Goal: Ask a question: Seek information or help from site administrators or community

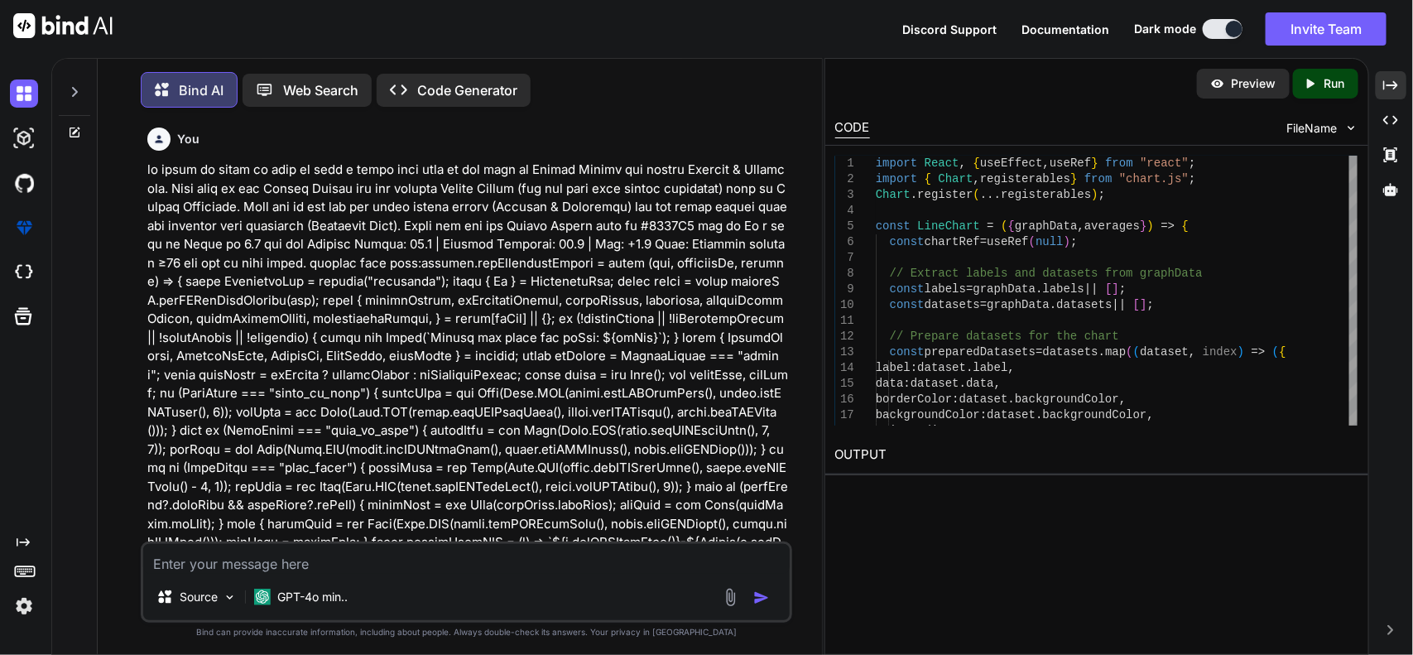
scroll to position [96059, 0]
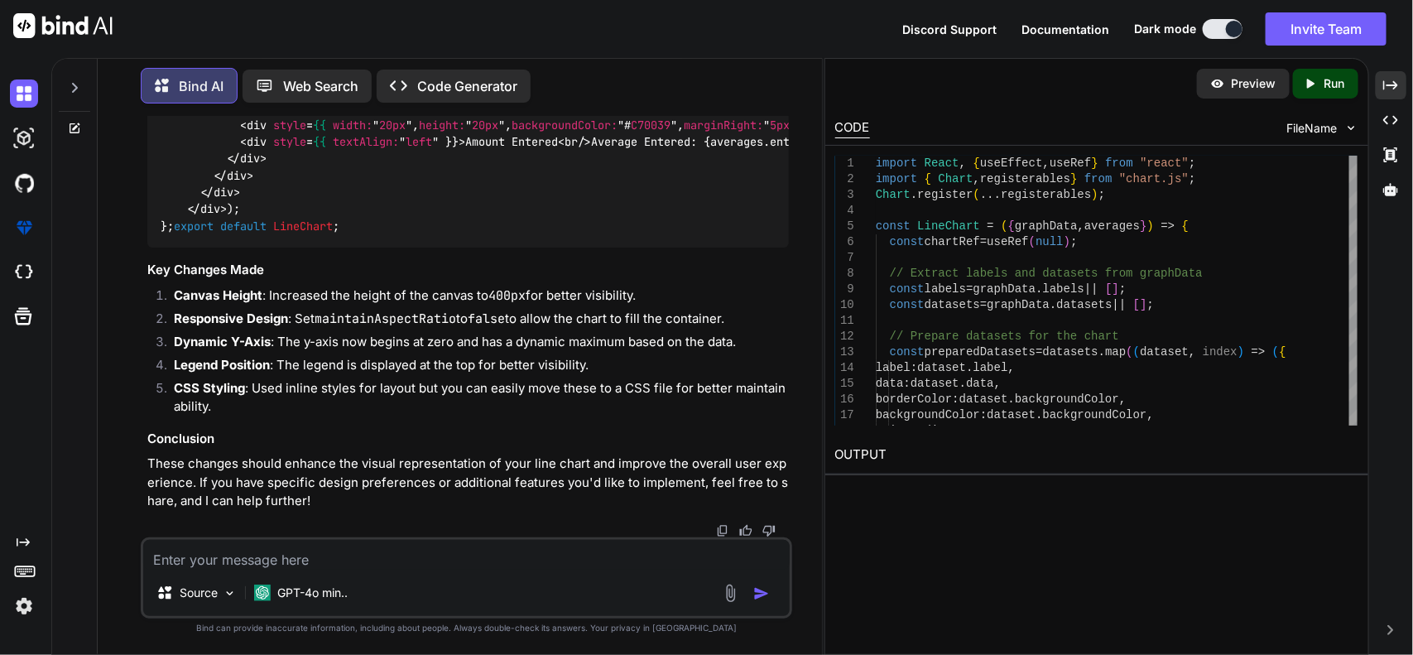
drag, startPoint x: 491, startPoint y: 588, endPoint x: 502, endPoint y: 588, distance: 11.6
click at [494, 588] on div "Source GPT-4o min.." at bounding box center [466, 596] width 647 height 40
click at [505, 569] on textarea at bounding box center [466, 555] width 647 height 30
type textarea "M"
type textarea "m"
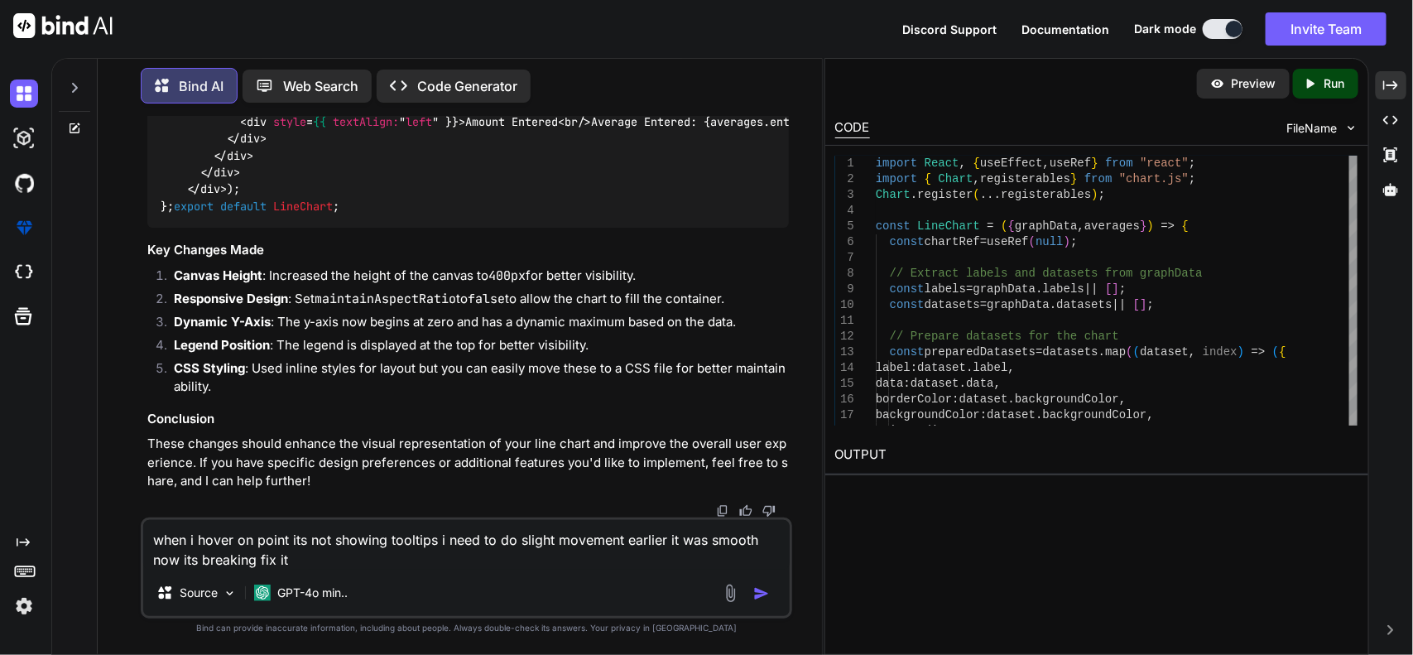
paste textarea "import React, { useEffect, useRef } from "react"; import { Chart, registerables…"
type textarea "when i hover on point its not showing tooltips i need to do slight movement ear…"
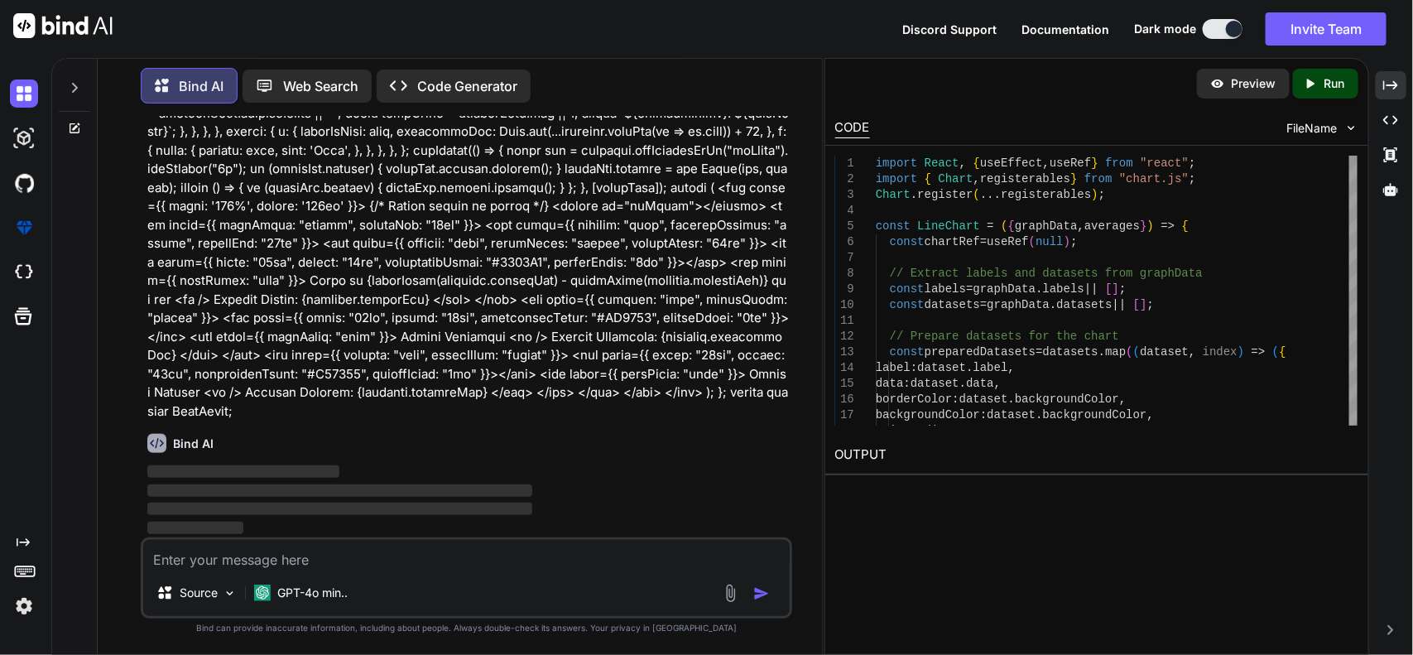
scroll to position [97617, 0]
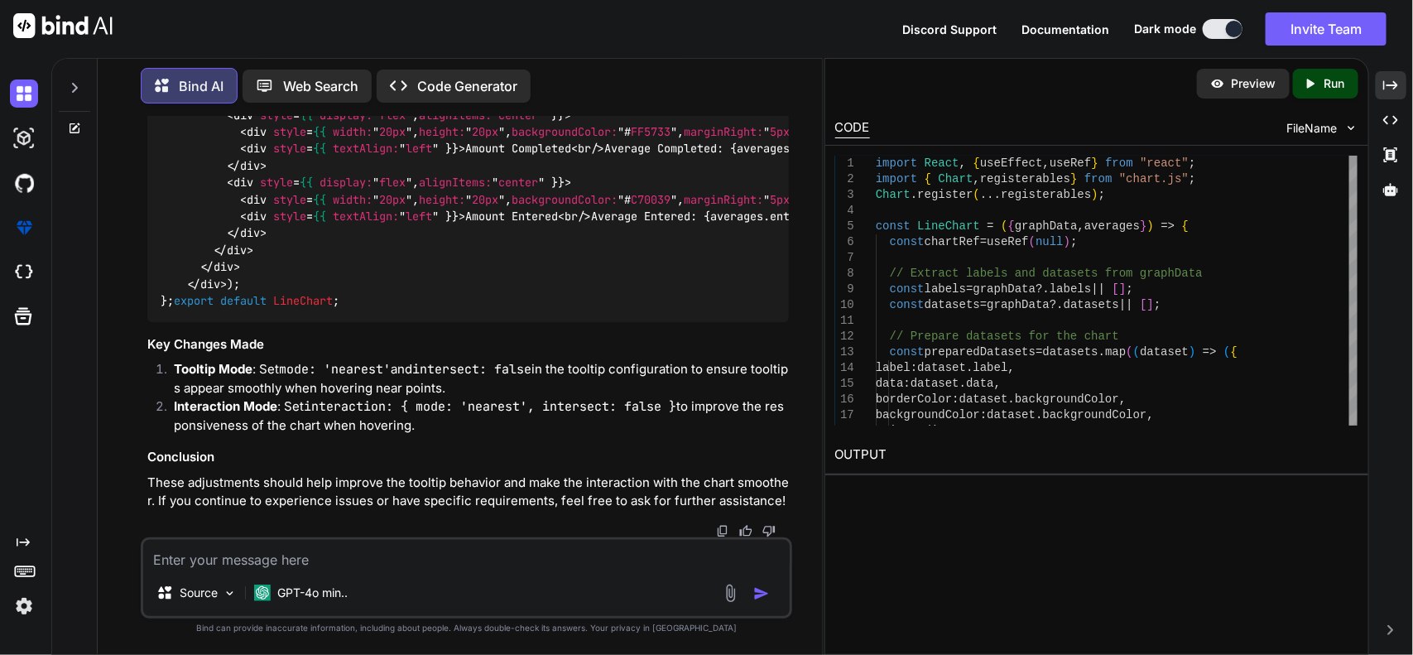
click at [411, 550] on textarea at bounding box center [466, 555] width 647 height 30
type textarea "and i want to below graph row wise kind of step"
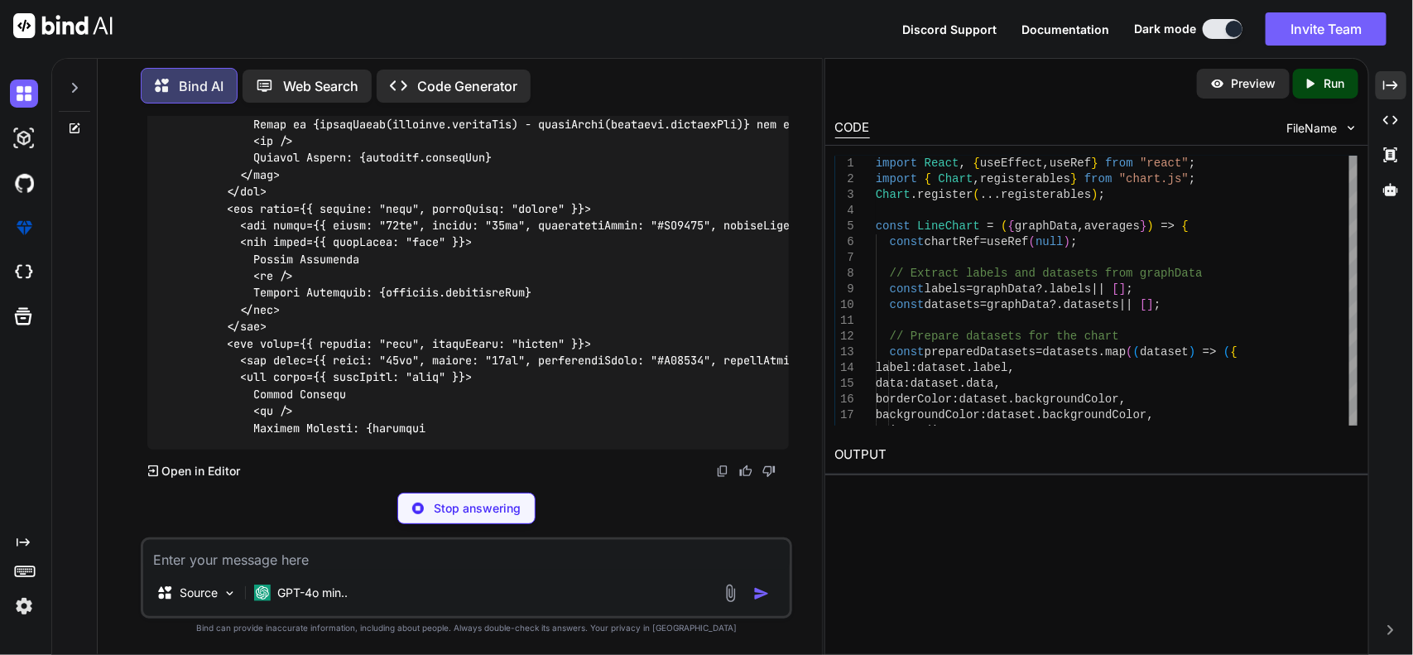
scroll to position [98378, 0]
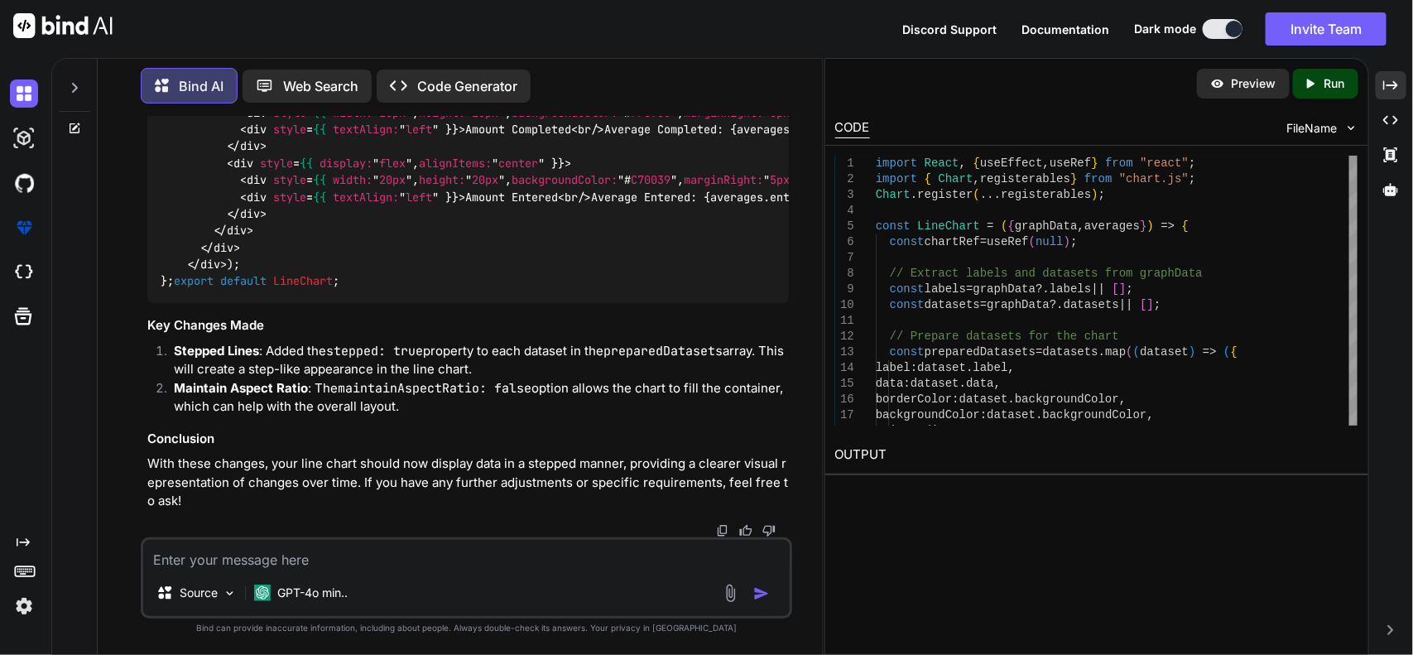
drag, startPoint x: 319, startPoint y: 567, endPoint x: 343, endPoint y: 560, distance: 25.9
click at [319, 567] on textarea at bounding box center [466, 555] width 647 height 30
click at [375, 568] on textarea "not keep" at bounding box center [466, 555] width 647 height 30
type textarea "n"
type textarea "i dont want to [PERSON_NAME] when i hover on point then show"
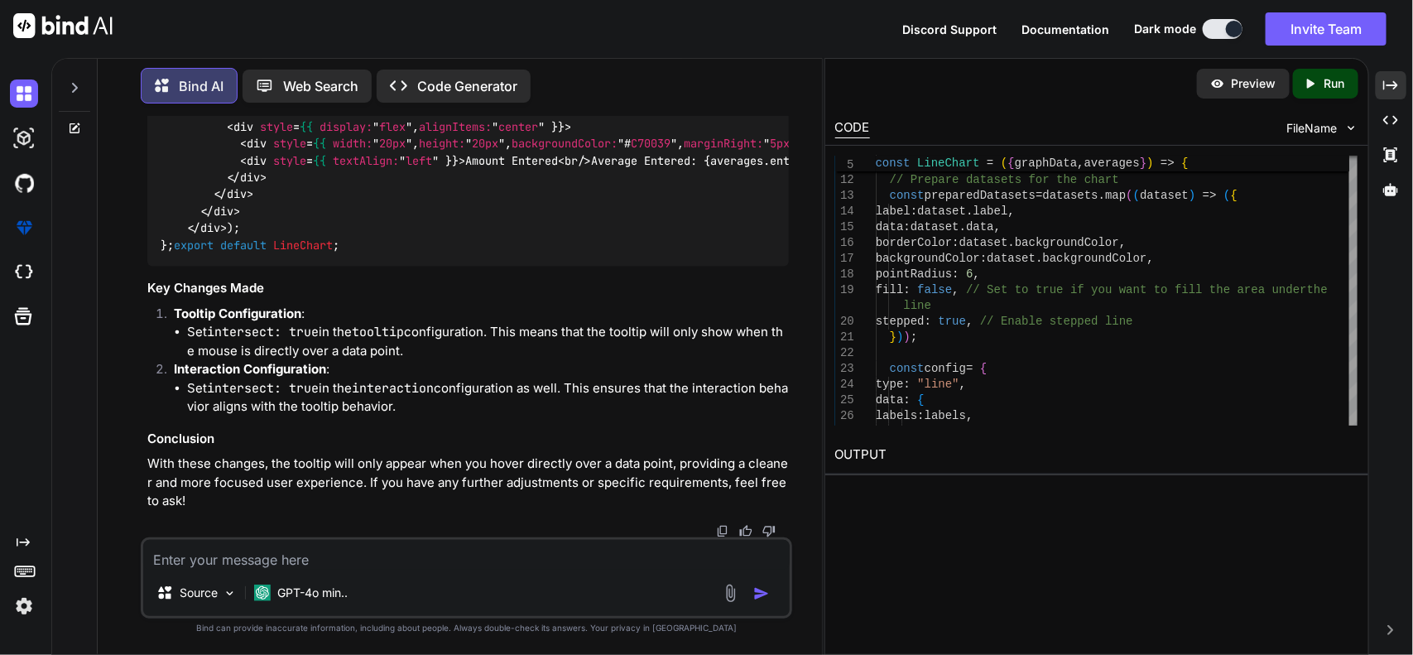
scroll to position [103360, 0]
click at [568, 565] on textarea at bounding box center [466, 555] width 647 height 30
click at [377, 557] on textarea at bounding box center [466, 555] width 647 height 30
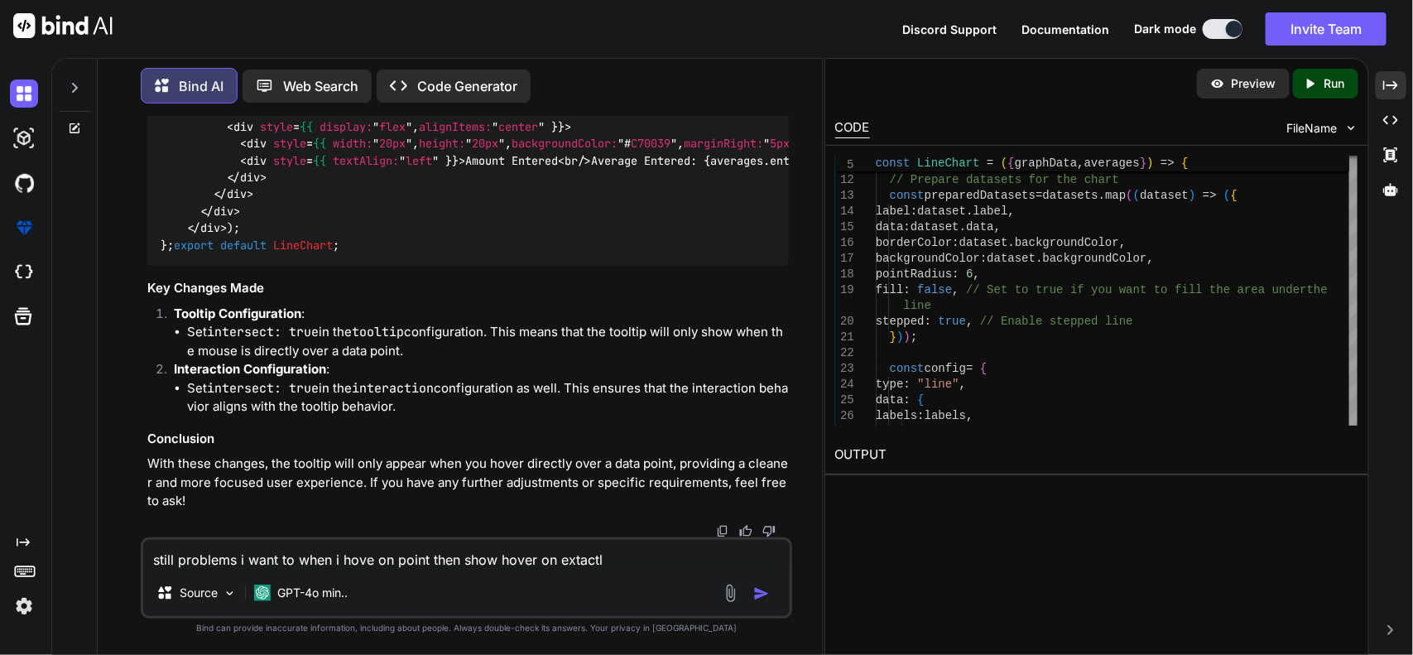
type textarea "still problems i want to when i hove on point then show hover on extactly"
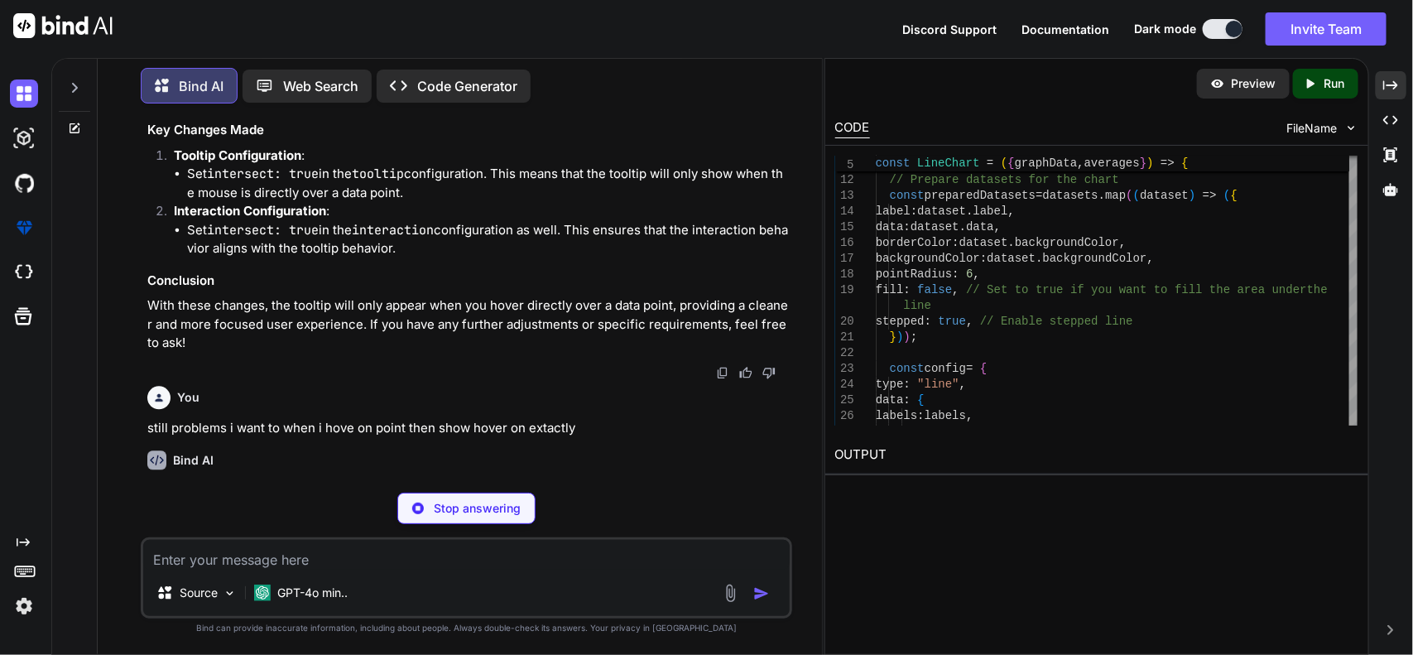
scroll to position [105482, 0]
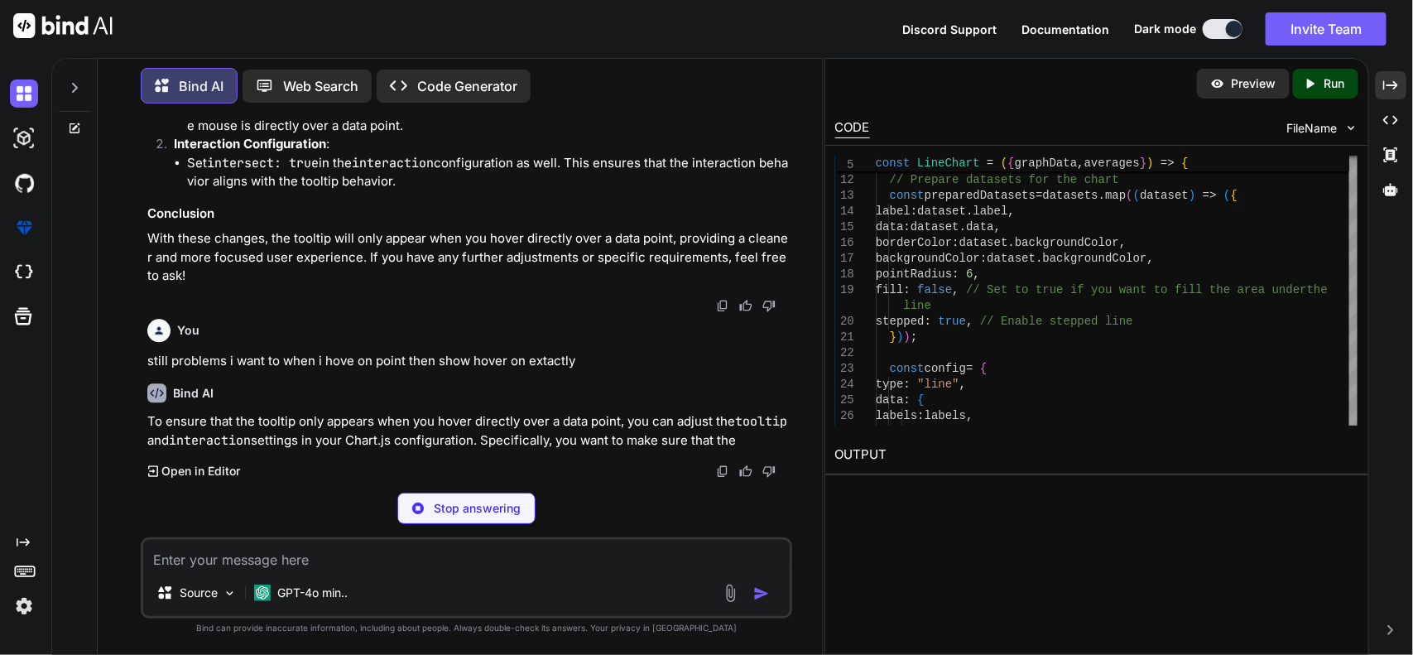
click at [608, 555] on textarea at bounding box center [466, 555] width 647 height 30
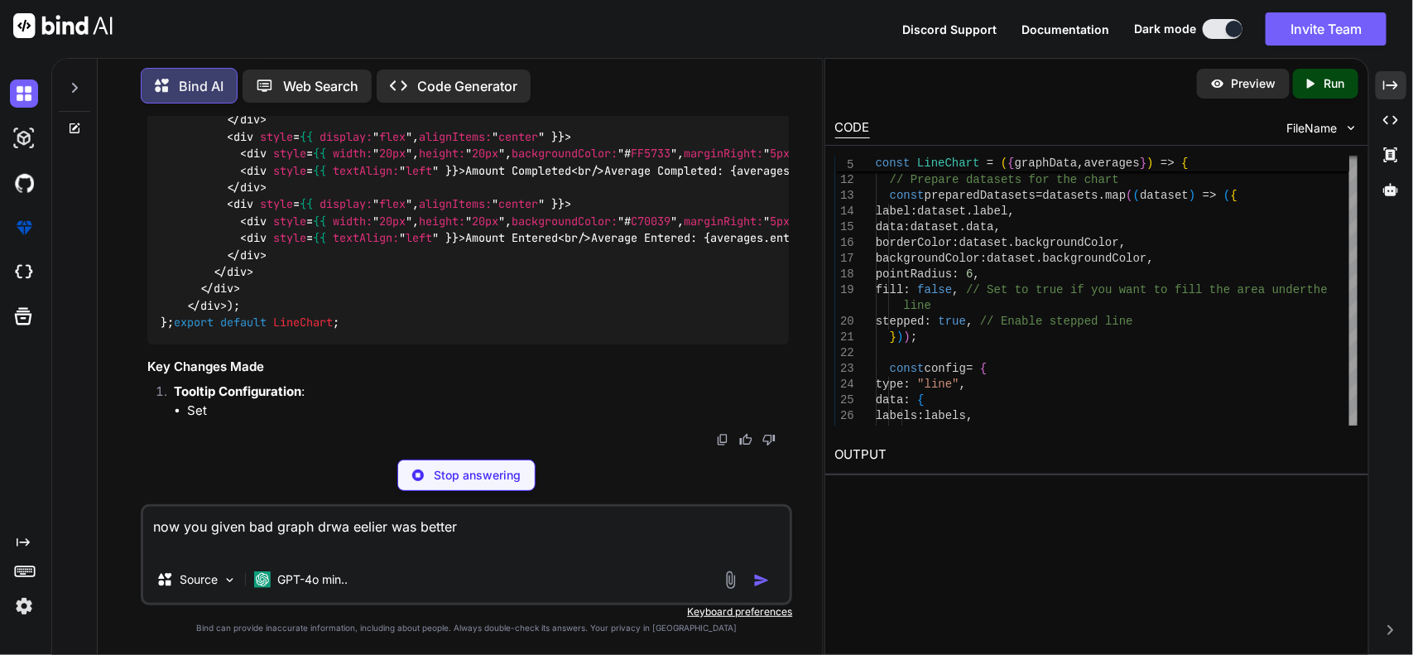
type textarea "now you given bad graph drwa eelier was better"
click at [513, 460] on div "Stop answering" at bounding box center [466, 474] width 138 height 31
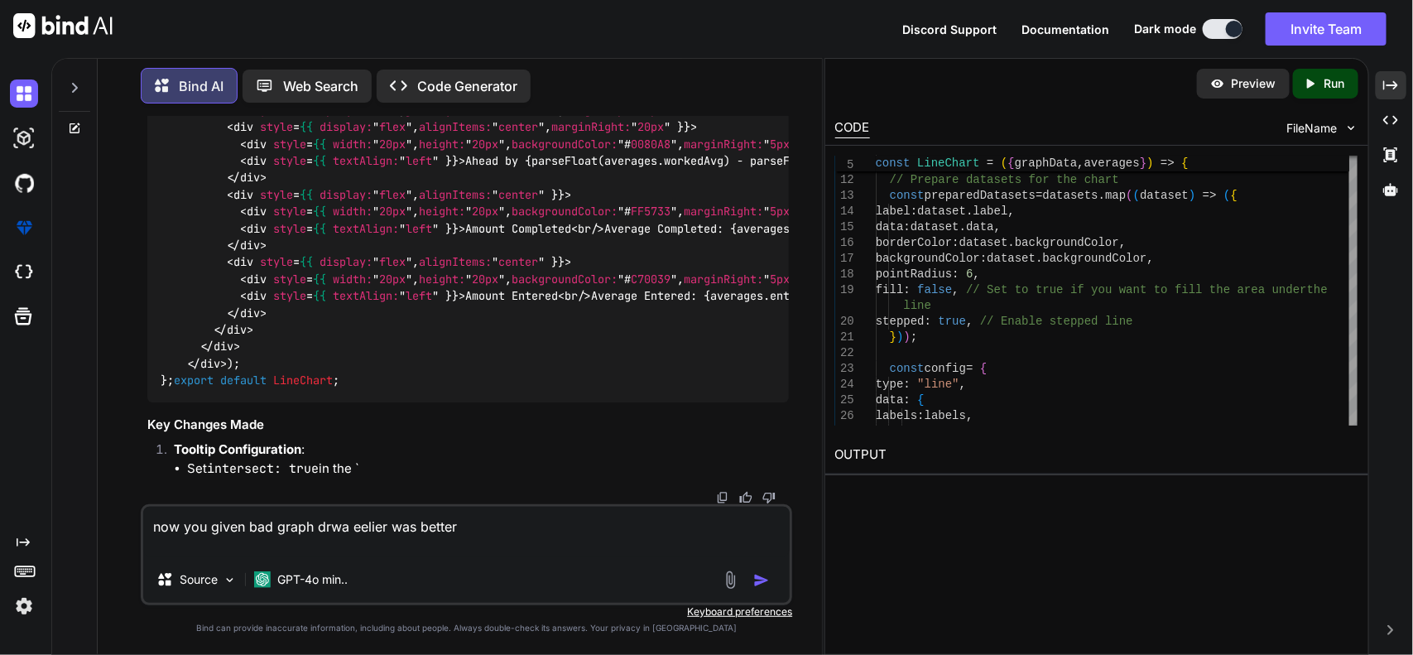
click at [760, 574] on img "button" at bounding box center [761, 580] width 17 height 17
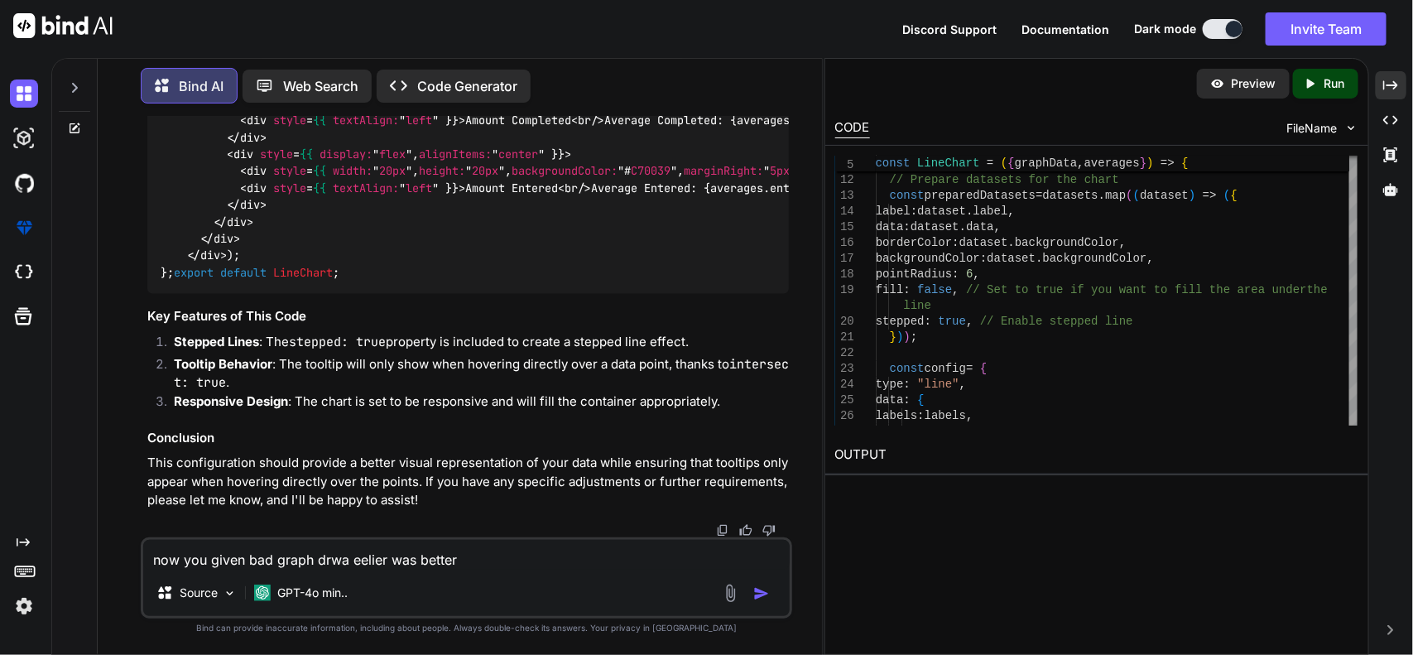
scroll to position [107970, 0]
click at [611, 551] on textarea "now you given bad graph drwa eelier was better" at bounding box center [466, 555] width 647 height 30
paste textarea "const commonDB = require("../utils/databaseCommon"); const model = require("../…"
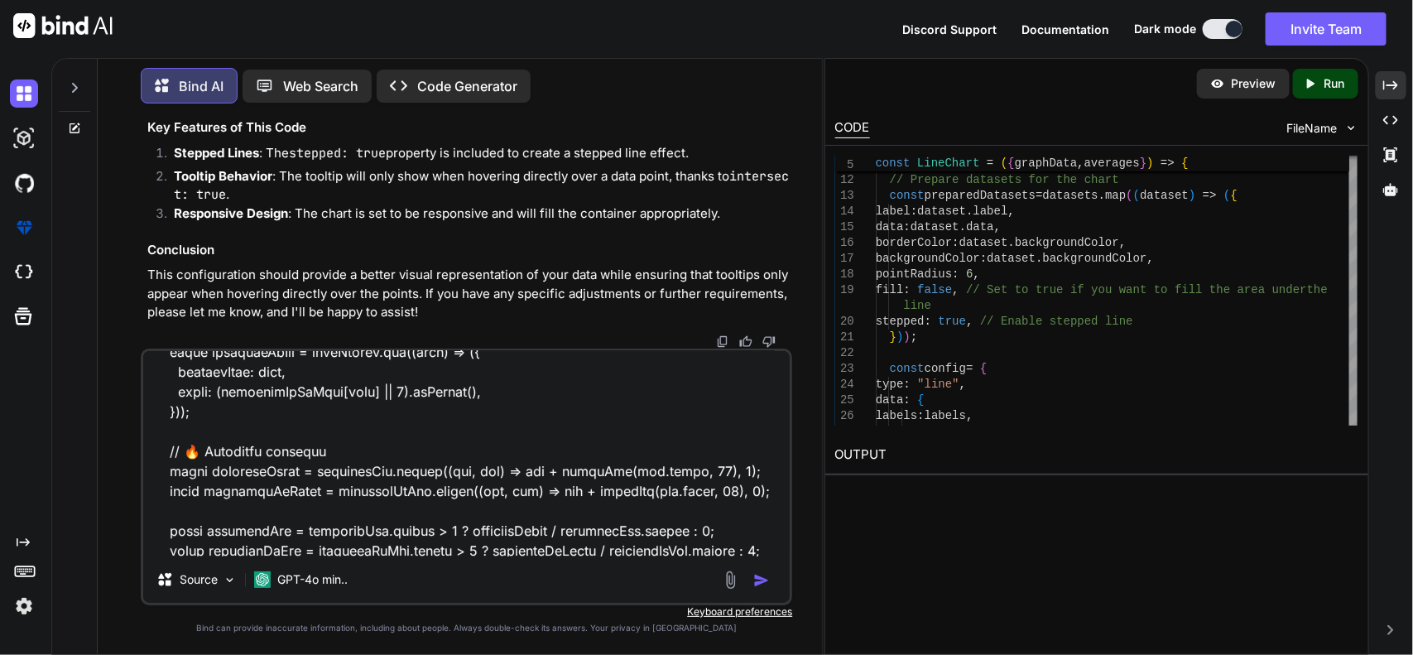
scroll to position [46809, 0]
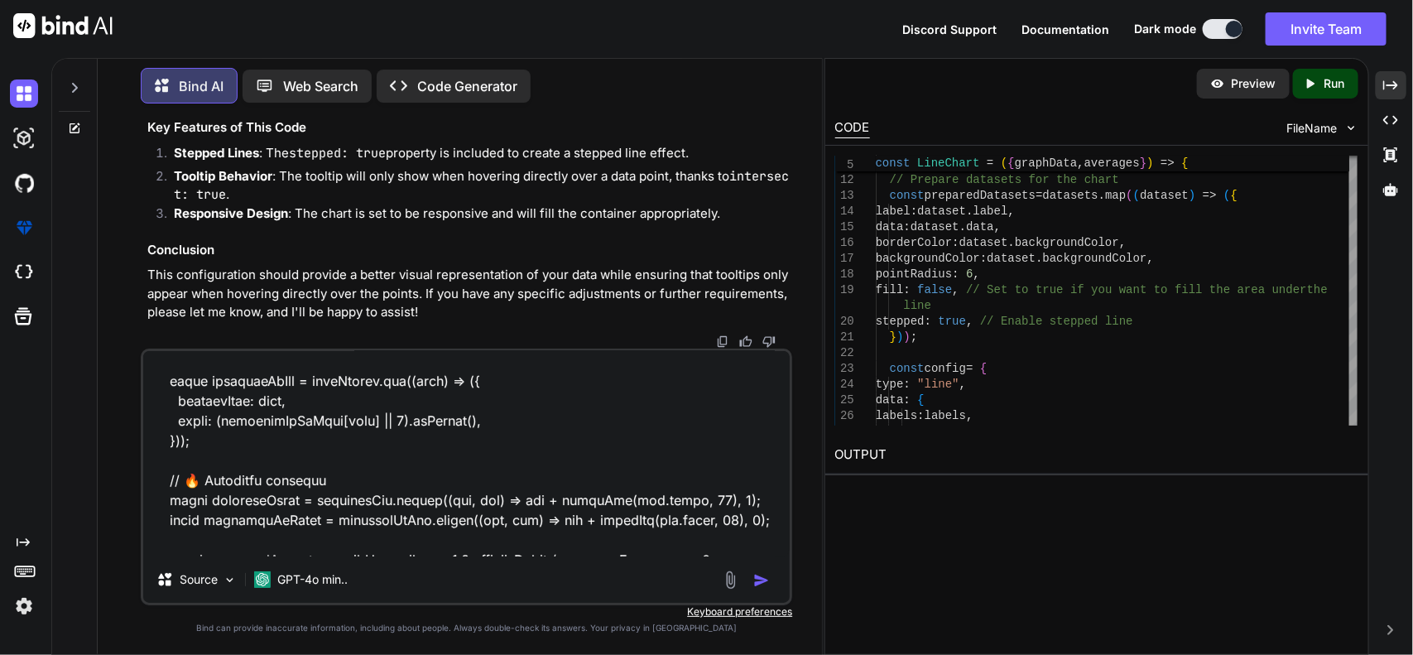
click at [458, 499] on textarea at bounding box center [466, 453] width 647 height 205
paste textarea "import React, { useEffect, useRef } from "react"; import { Chart, registerables…"
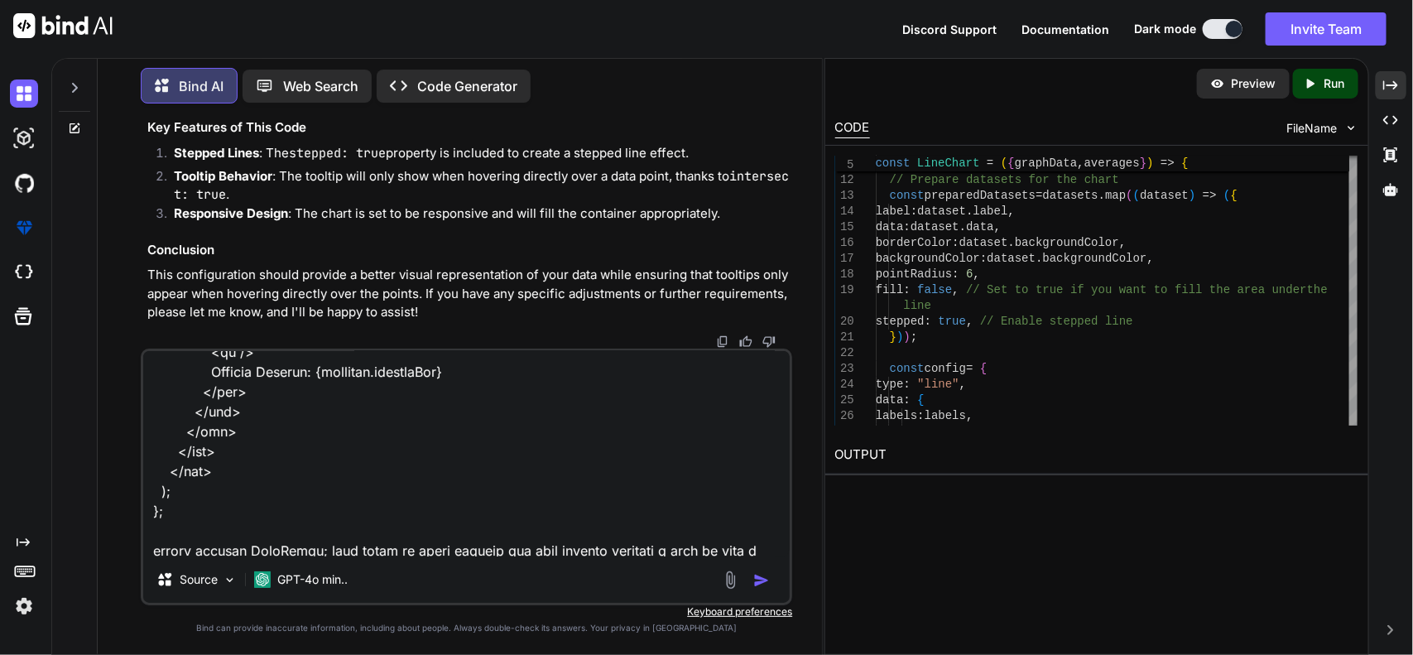
scroll to position [2045, 0]
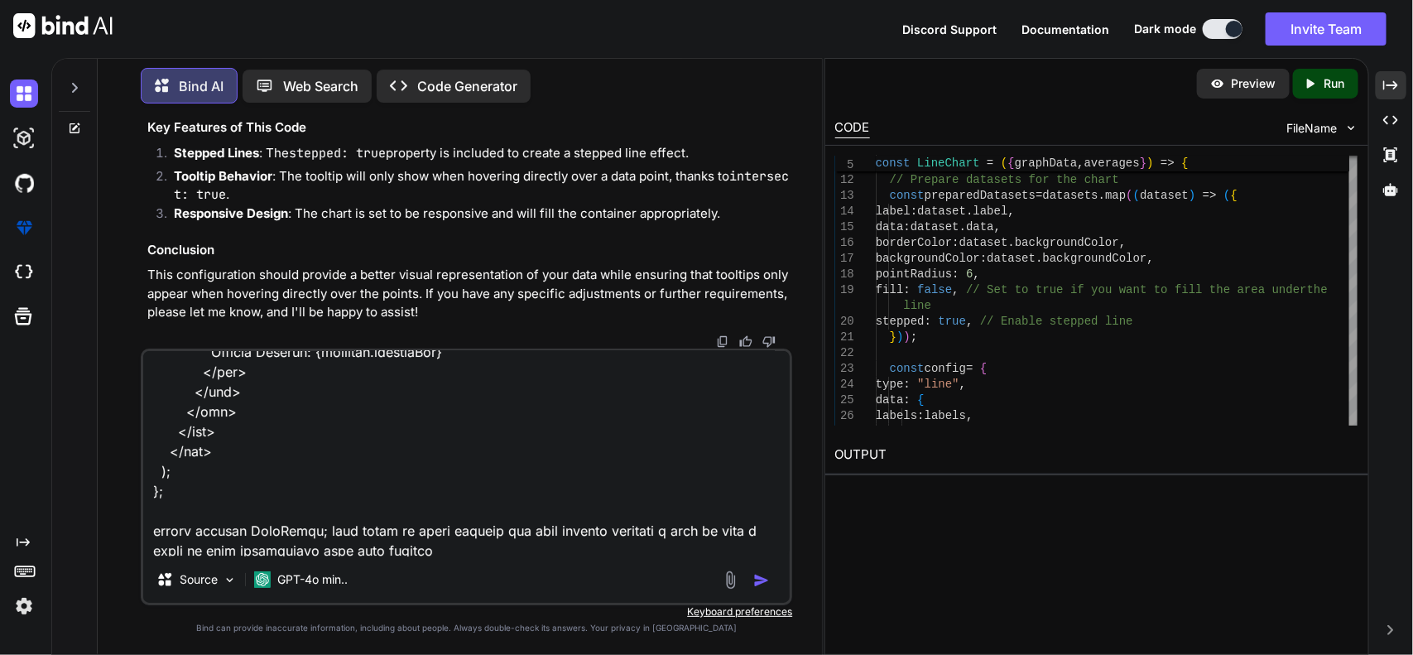
type textarea "import React, { useEffect, useRef } from "react"; import { Chart, registerables…"
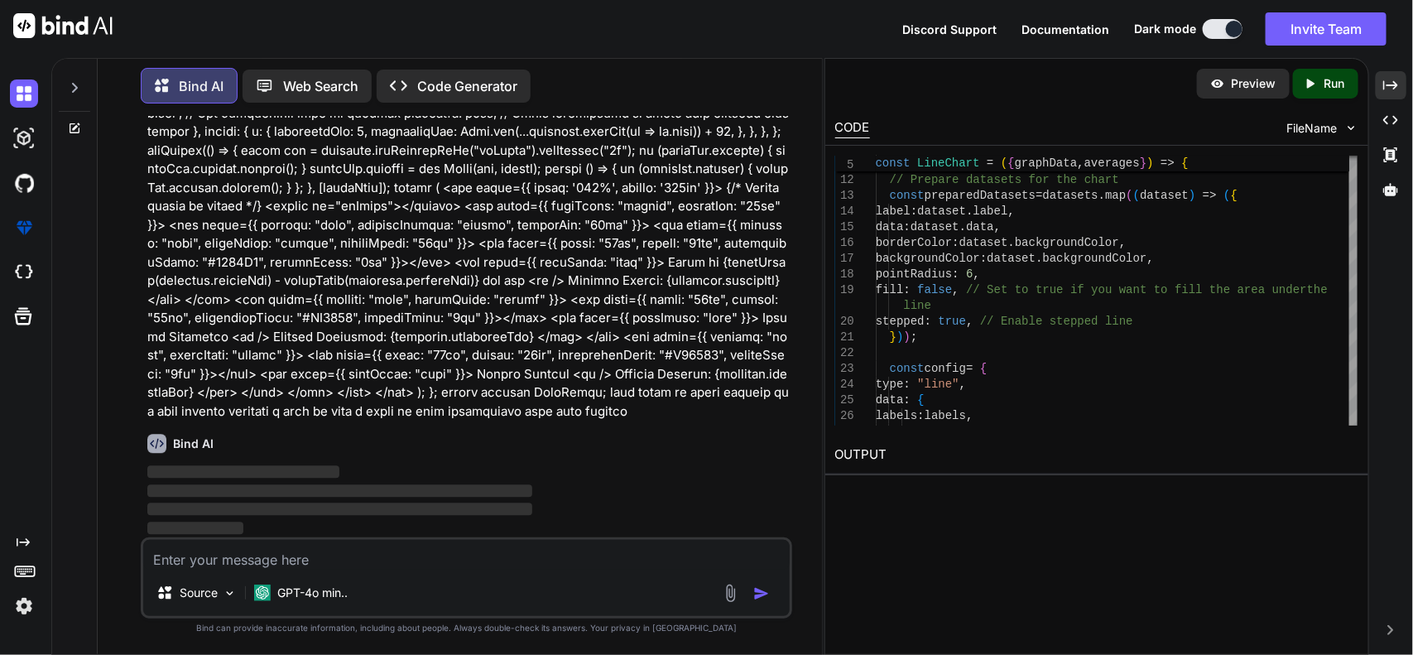
scroll to position [110877, 0]
